Goal: Task Accomplishment & Management: Use online tool/utility

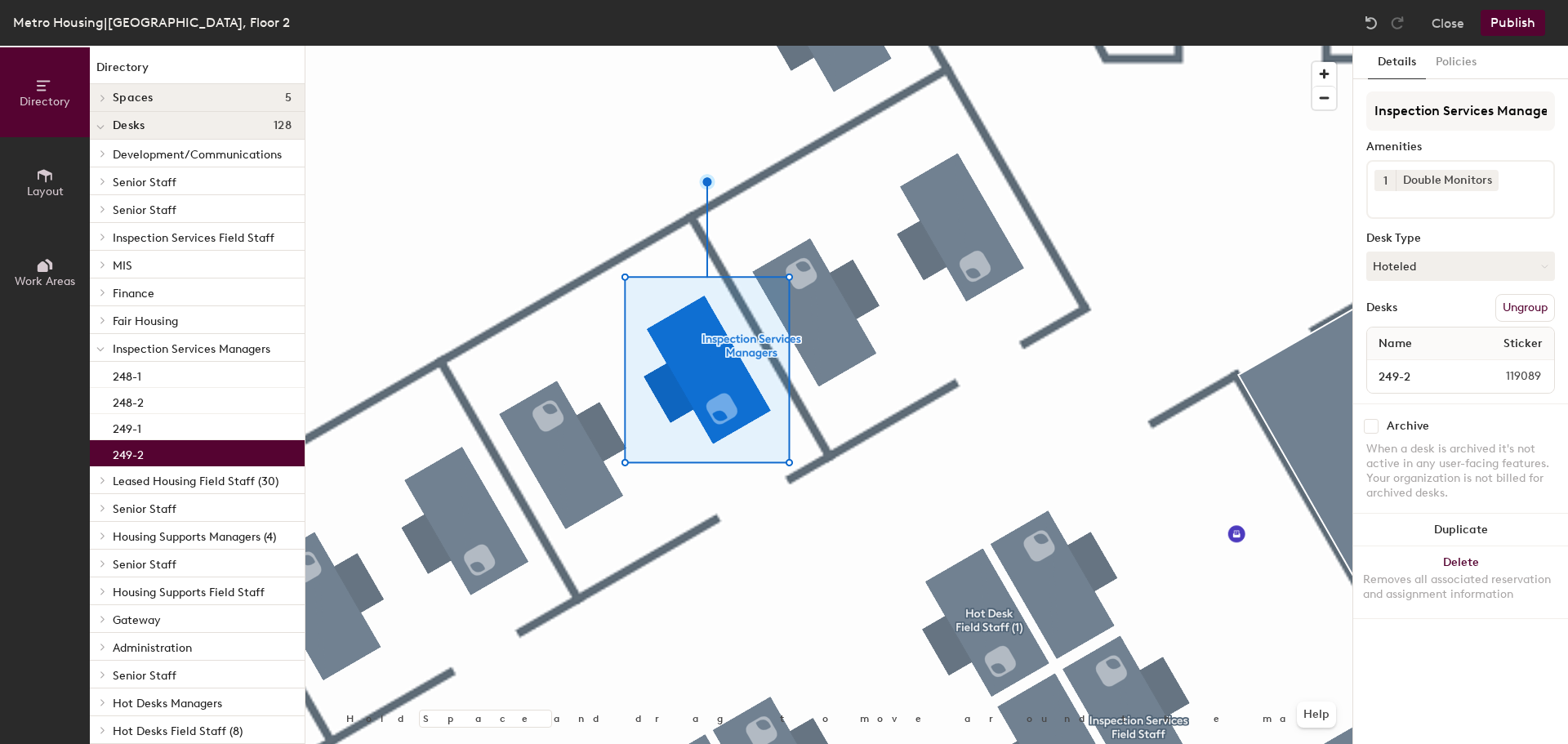
click at [1472, 264] on button "Hoteled" at bounding box center [1460, 267] width 189 height 29
click at [1426, 321] on div "Assigned" at bounding box center [1449, 317] width 163 height 25
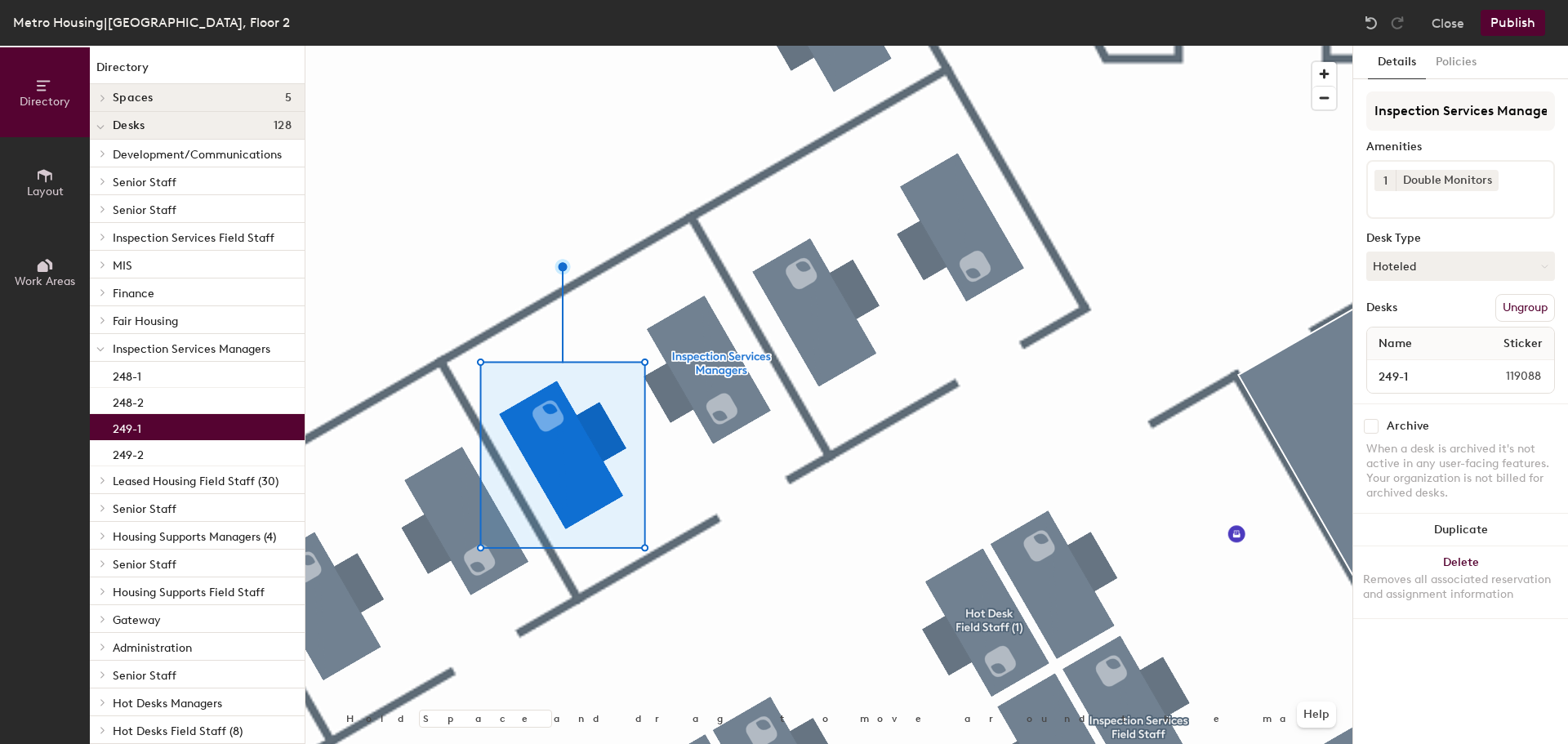
click at [1447, 274] on button "Hoteled" at bounding box center [1460, 267] width 189 height 29
click at [1402, 318] on div "Assigned" at bounding box center [1449, 317] width 163 height 25
click at [1534, 20] on button "Publish" at bounding box center [1512, 23] width 65 height 26
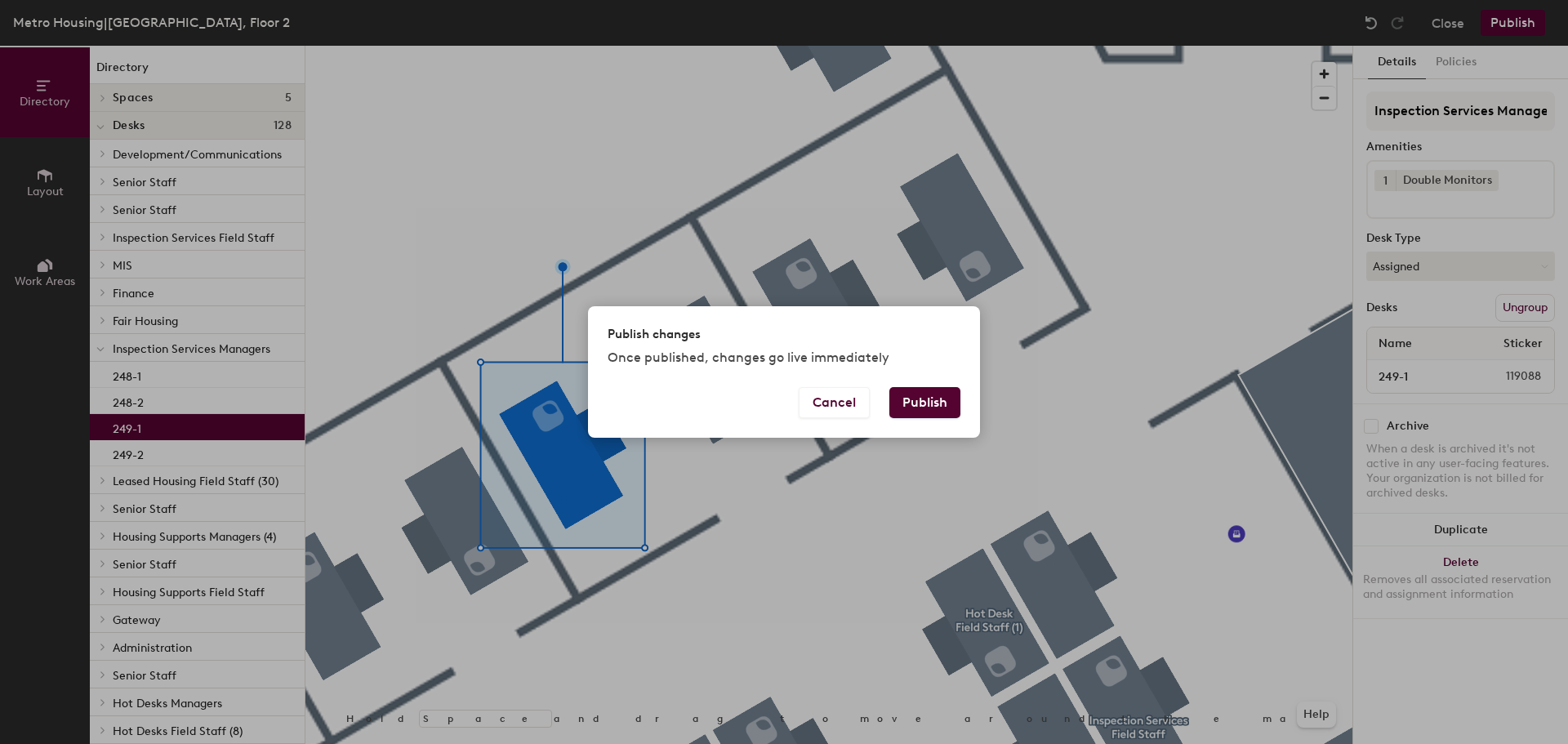
click at [948, 401] on button "Publish" at bounding box center [924, 403] width 71 height 31
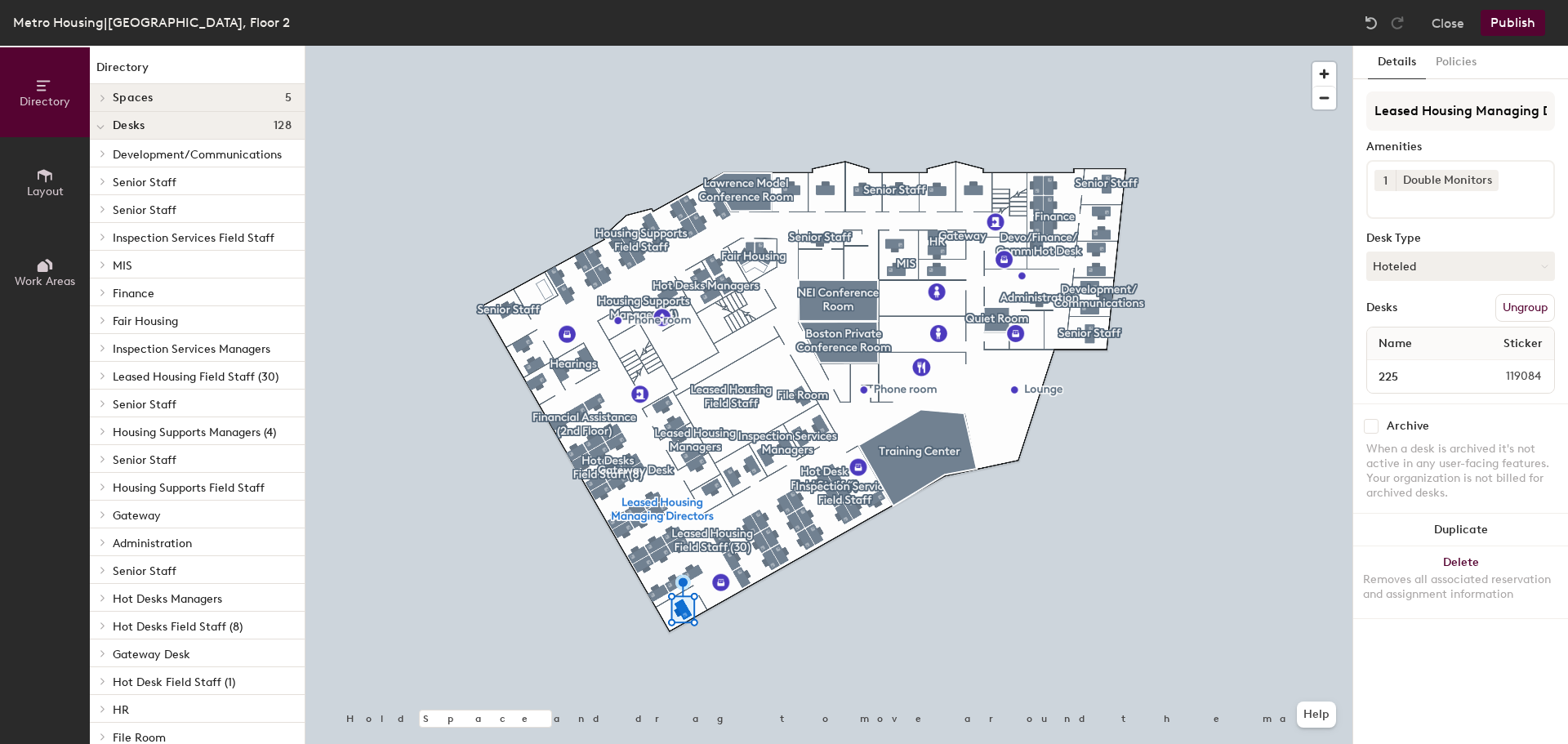
click at [1439, 263] on button "Hoteled" at bounding box center [1460, 267] width 189 height 29
click at [1409, 312] on div "Assigned" at bounding box center [1449, 317] width 163 height 25
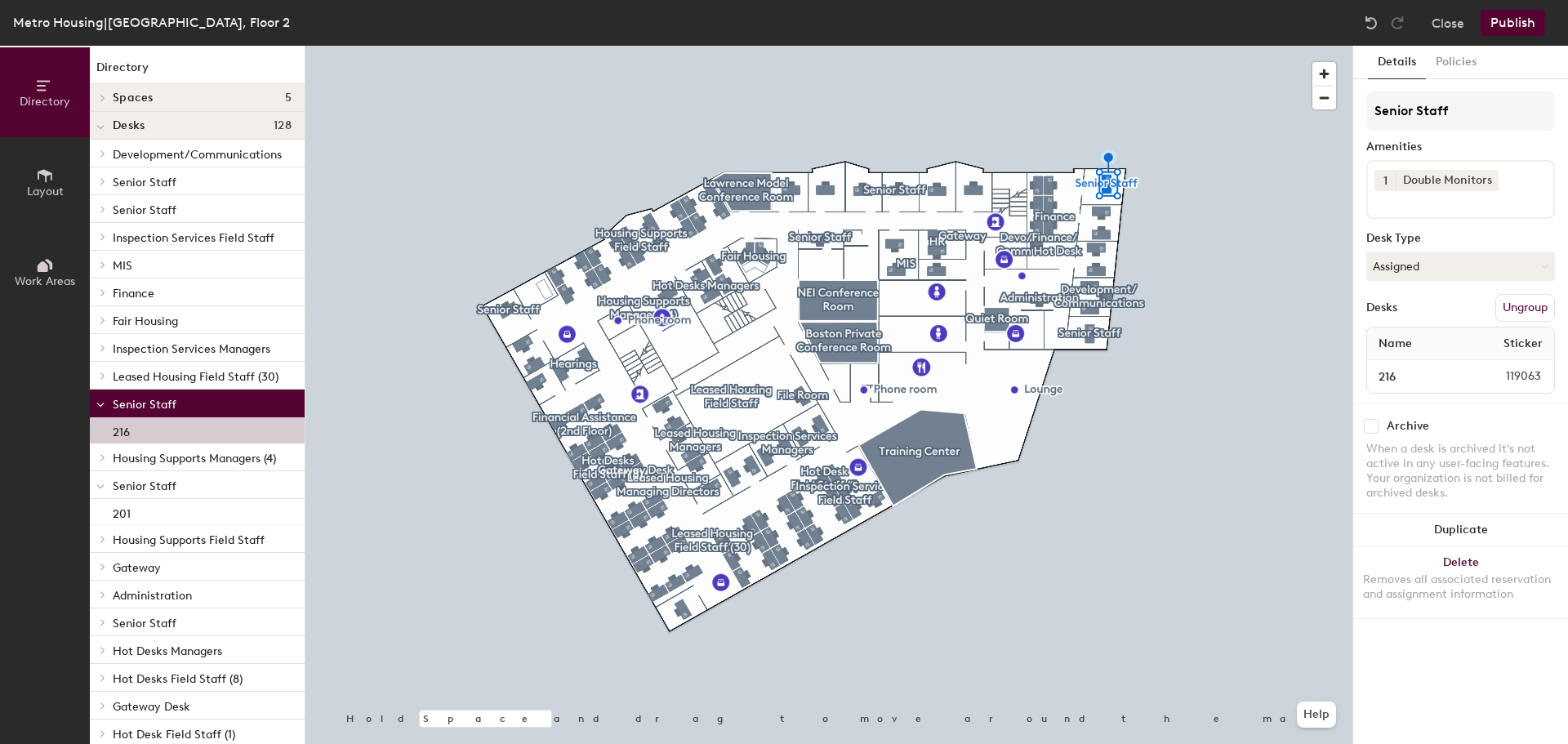
click at [1514, 16] on button "Publish" at bounding box center [1512, 23] width 65 height 26
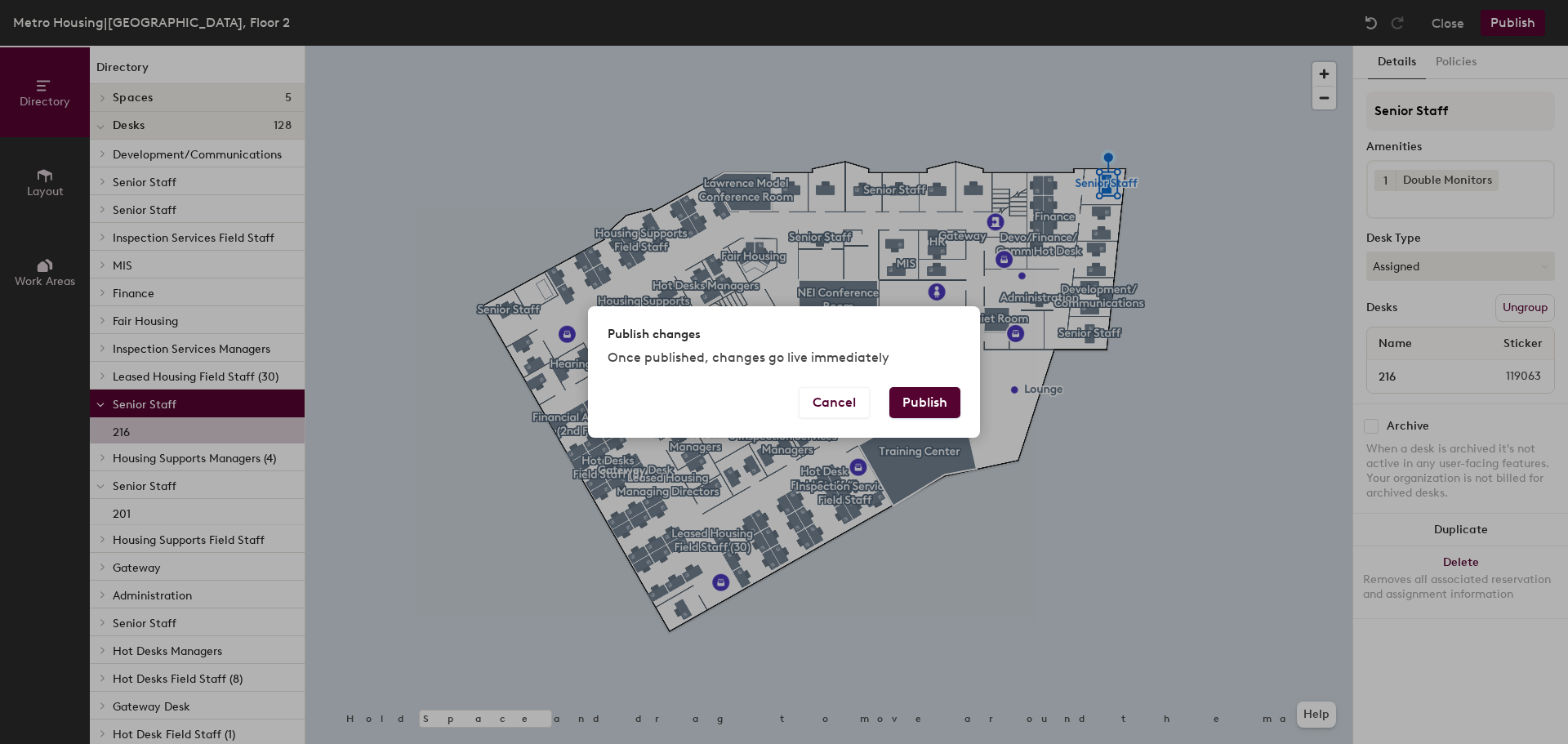
click at [936, 401] on button "Publish" at bounding box center [924, 403] width 71 height 31
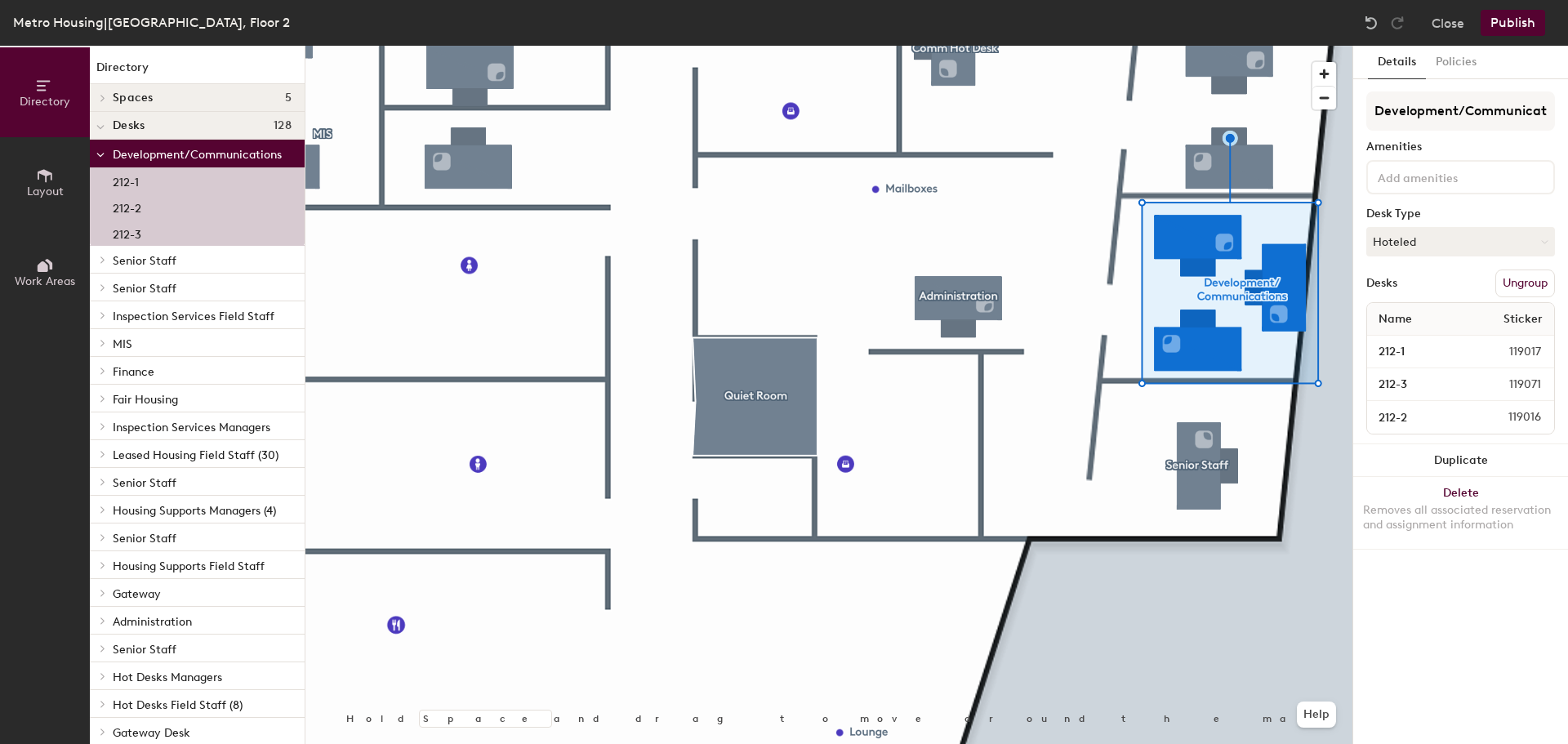
click at [1460, 248] on button "Hoteled" at bounding box center [1460, 242] width 189 height 29
click at [1419, 287] on div "Assigned" at bounding box center [1449, 293] width 163 height 25
click at [1524, 29] on button "Publish" at bounding box center [1512, 23] width 65 height 26
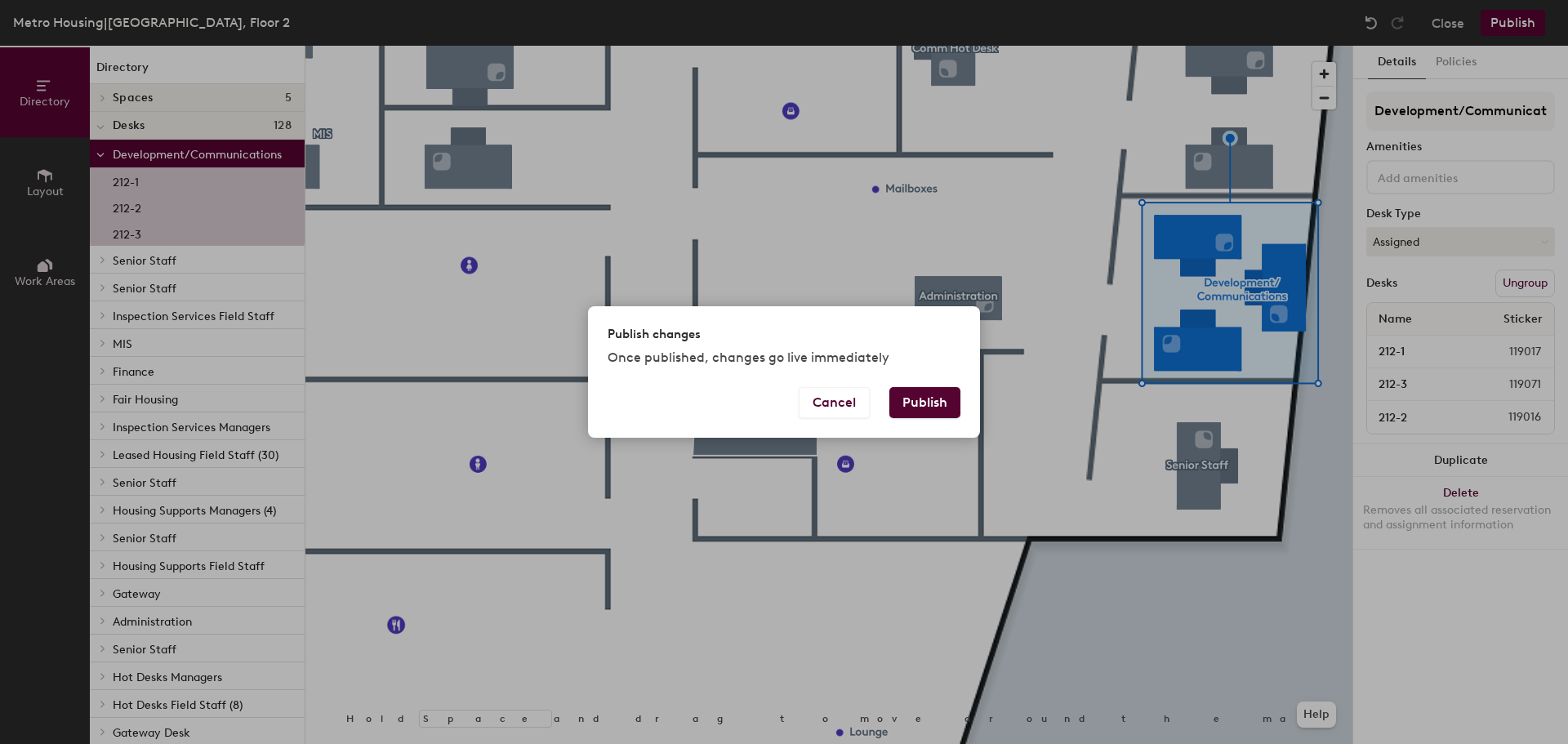
click at [916, 409] on button "Publish" at bounding box center [924, 403] width 71 height 31
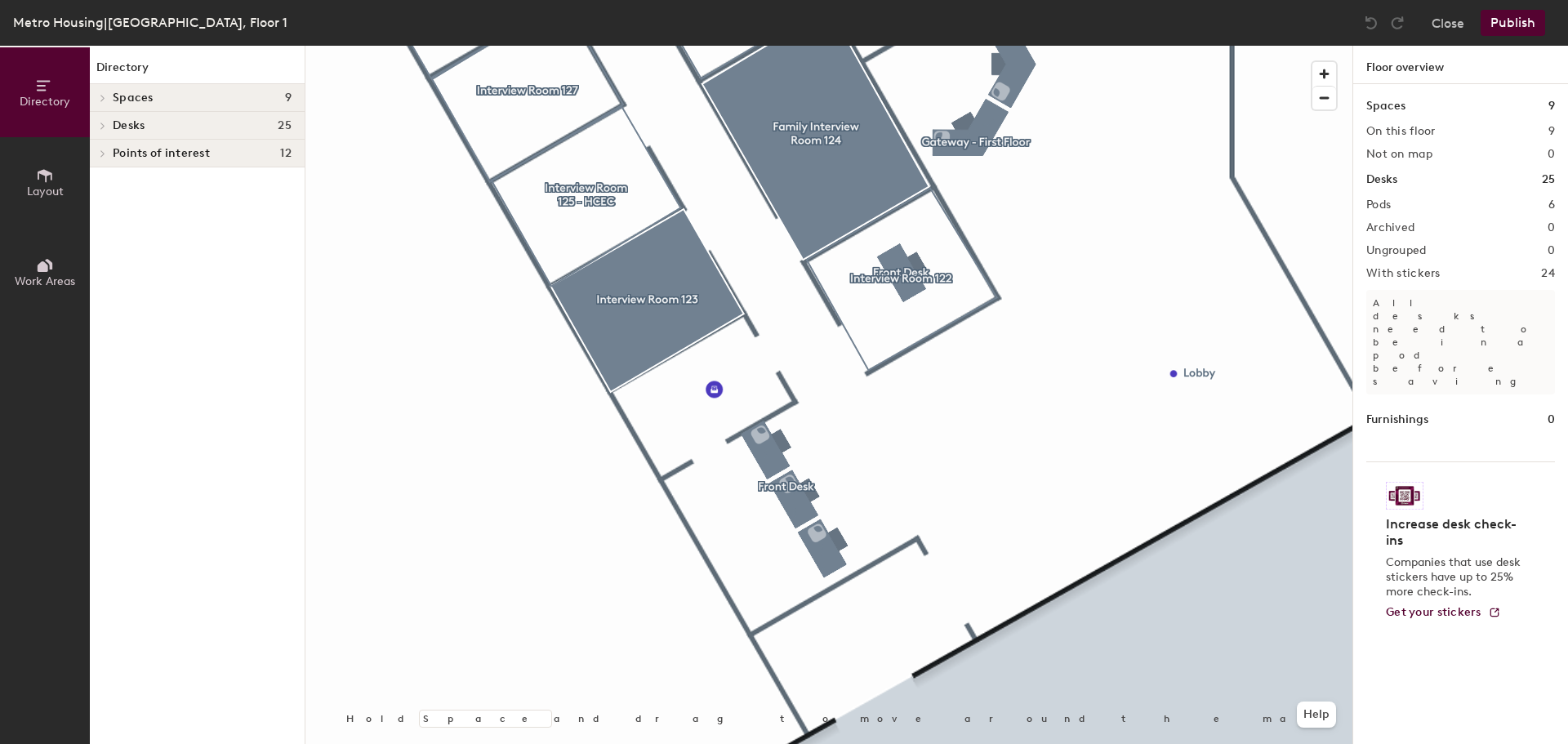
click at [772, 46] on div at bounding box center [829, 46] width 1047 height 0
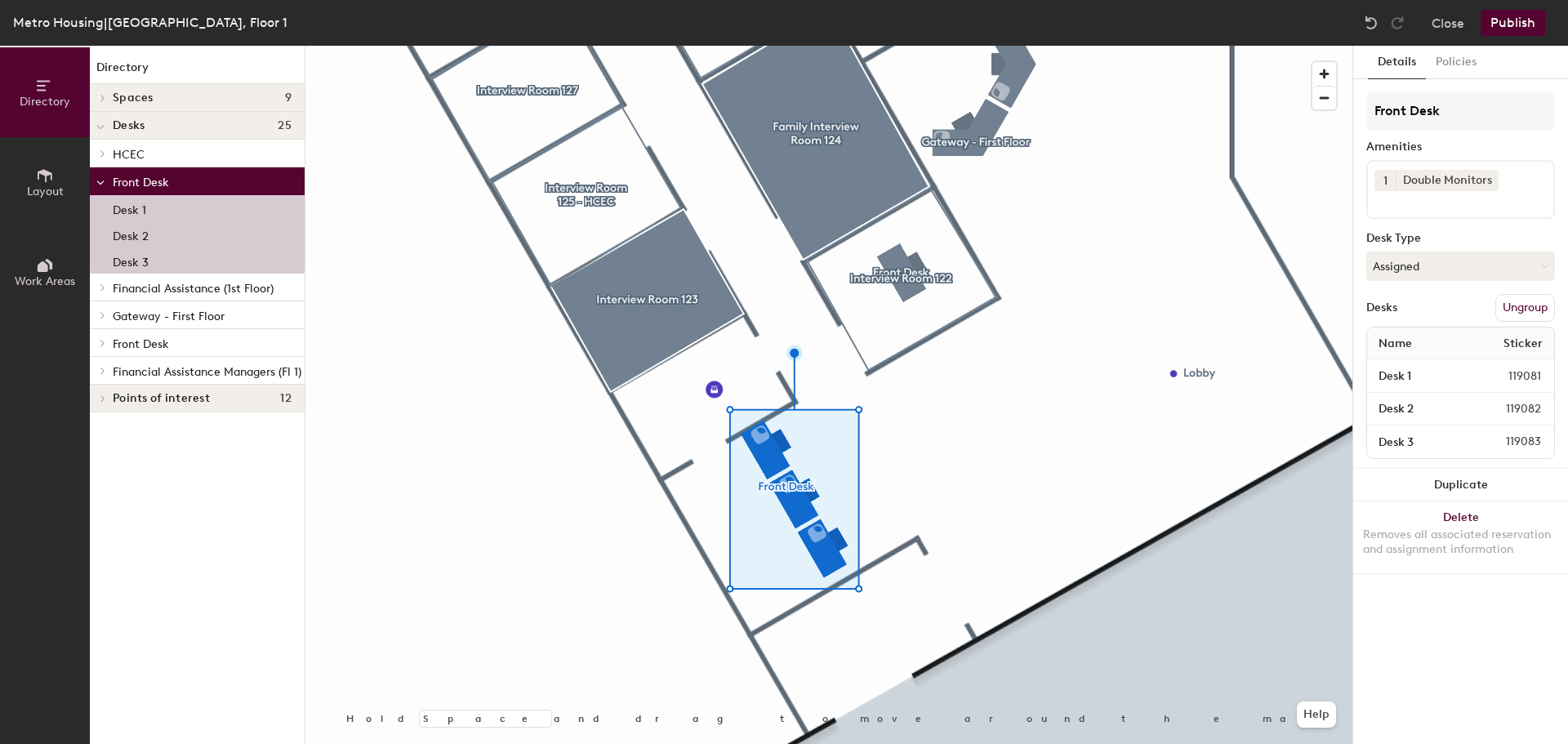
click at [1436, 20] on button "Close" at bounding box center [1448, 23] width 33 height 26
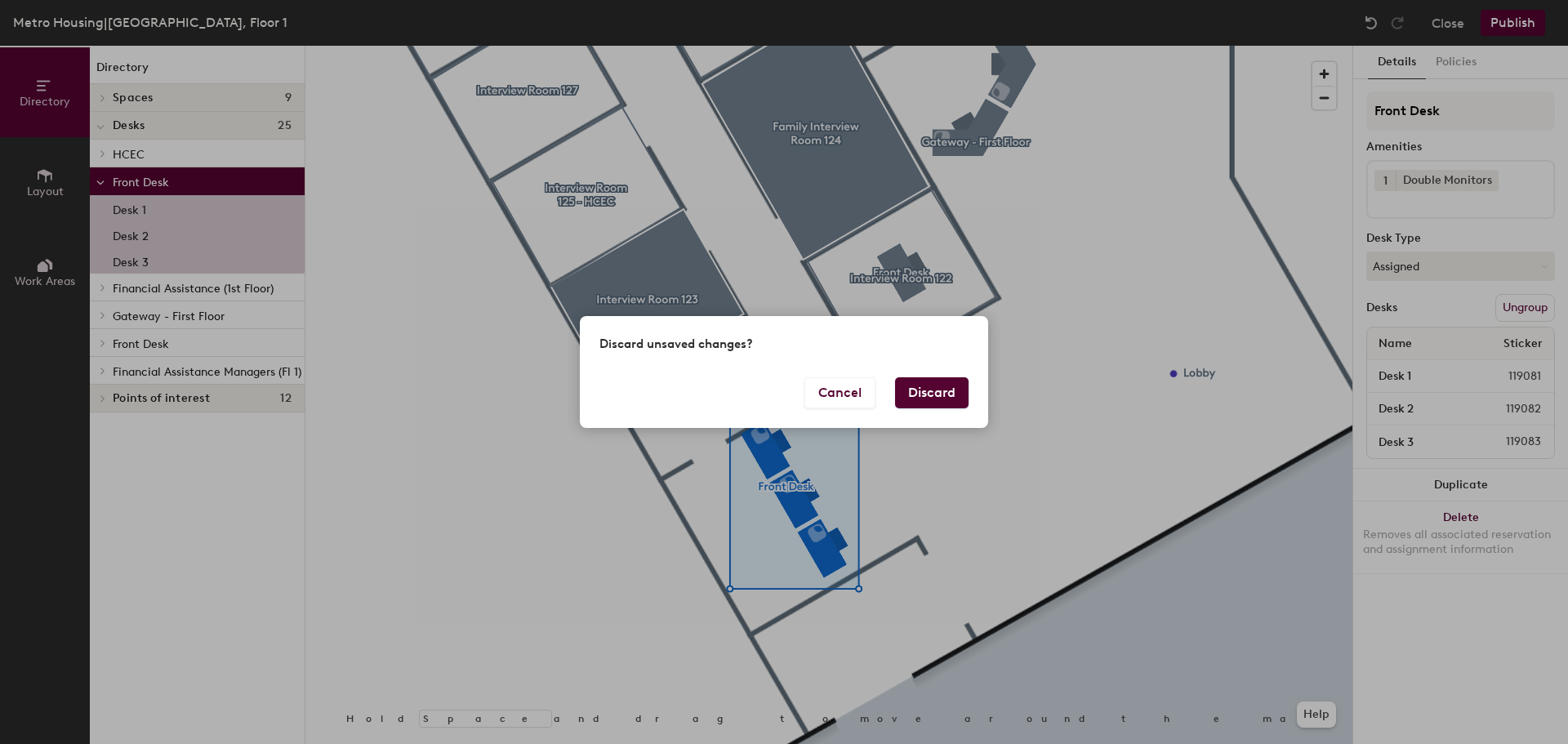
click at [931, 397] on button "Discard" at bounding box center [931, 393] width 74 height 31
